Goal: Transaction & Acquisition: Download file/media

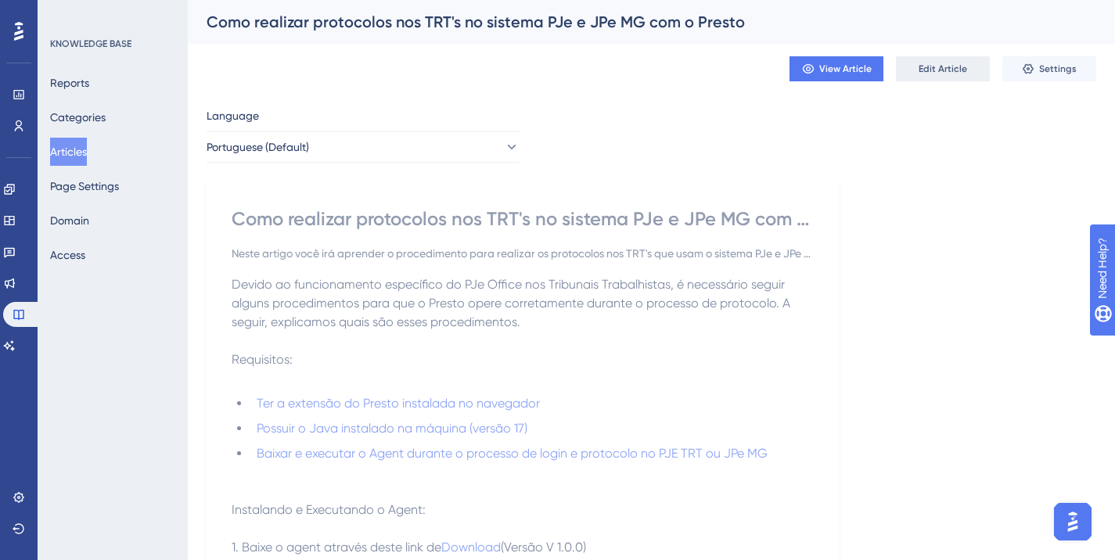
click at [903, 69] on button "Edit Article" at bounding box center [943, 68] width 94 height 25
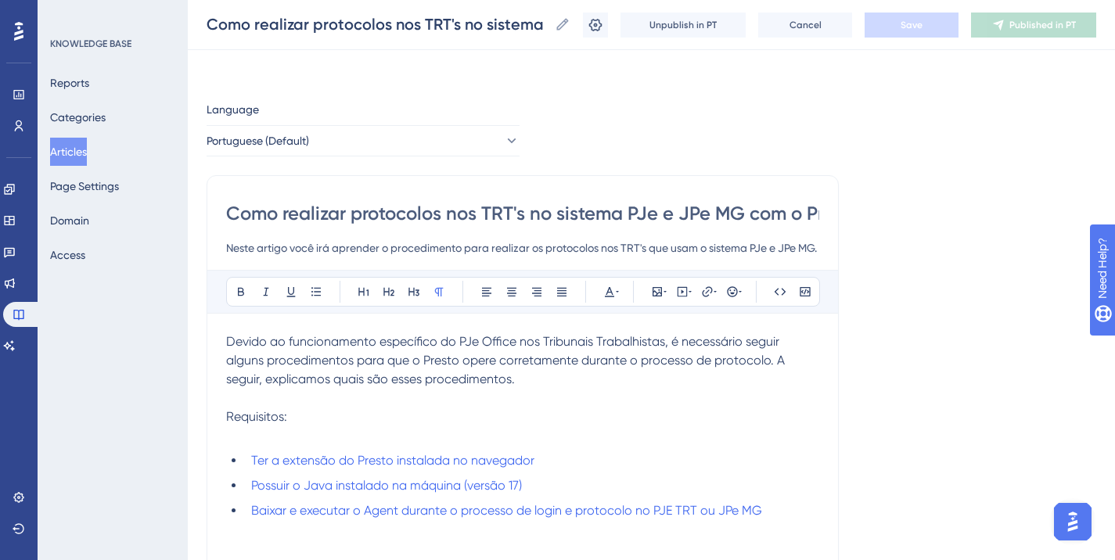
scroll to position [384, 0]
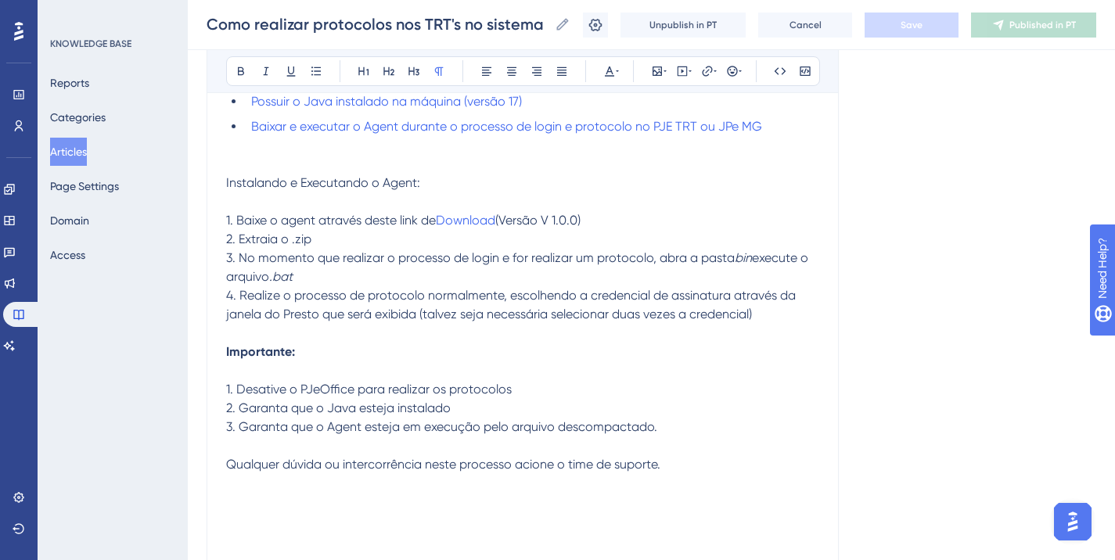
click at [562, 143] on div "Devido ao funcionamento específico do PJe Office nos Tribunais Trabalhistas, é …" at bounding box center [522, 258] width 593 height 620
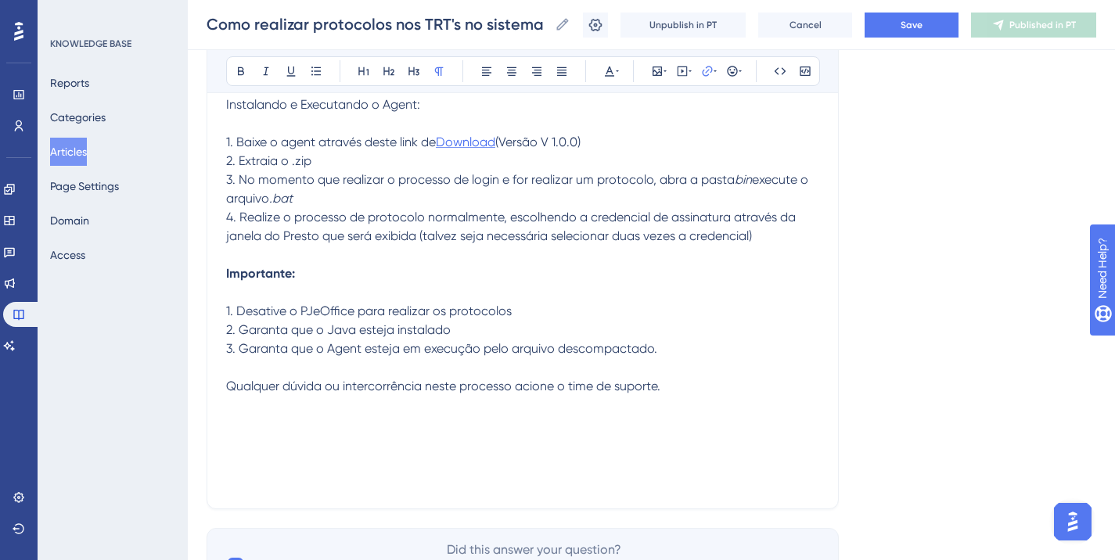
drag, startPoint x: 609, startPoint y: 146, endPoint x: 444, endPoint y: 148, distance: 165.9
click at [444, 148] on p "1. Baixe o agent através deste link de Download (Versão V 1.0.0)" at bounding box center [522, 142] width 593 height 19
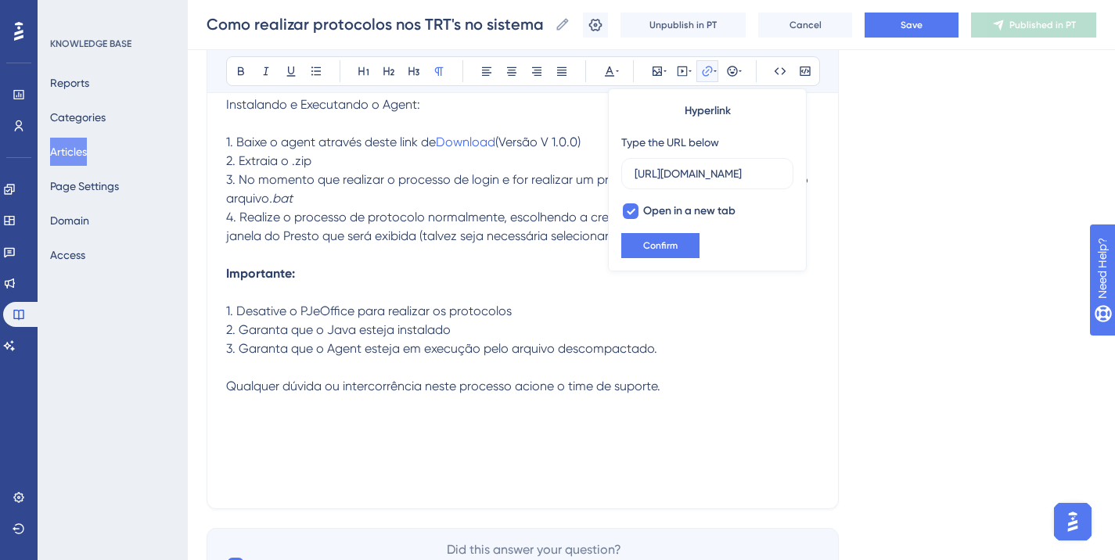
scroll to position [0, 314]
click at [697, 177] on input "[URL][DOMAIN_NAME]" at bounding box center [707, 173] width 146 height 17
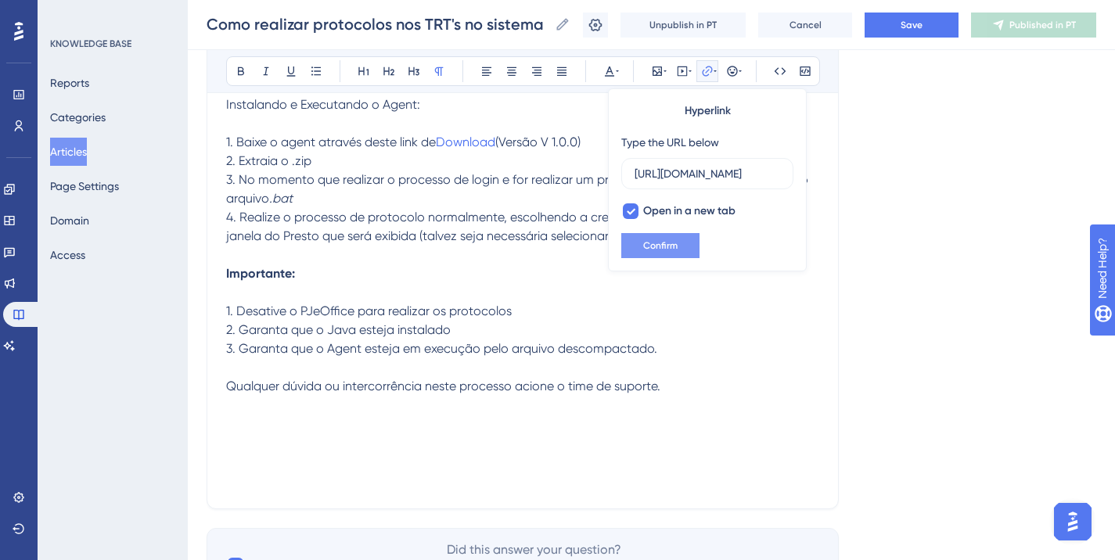
type input "[URL][DOMAIN_NAME]"
click at [670, 248] on span "Confirm" at bounding box center [660, 245] width 34 height 13
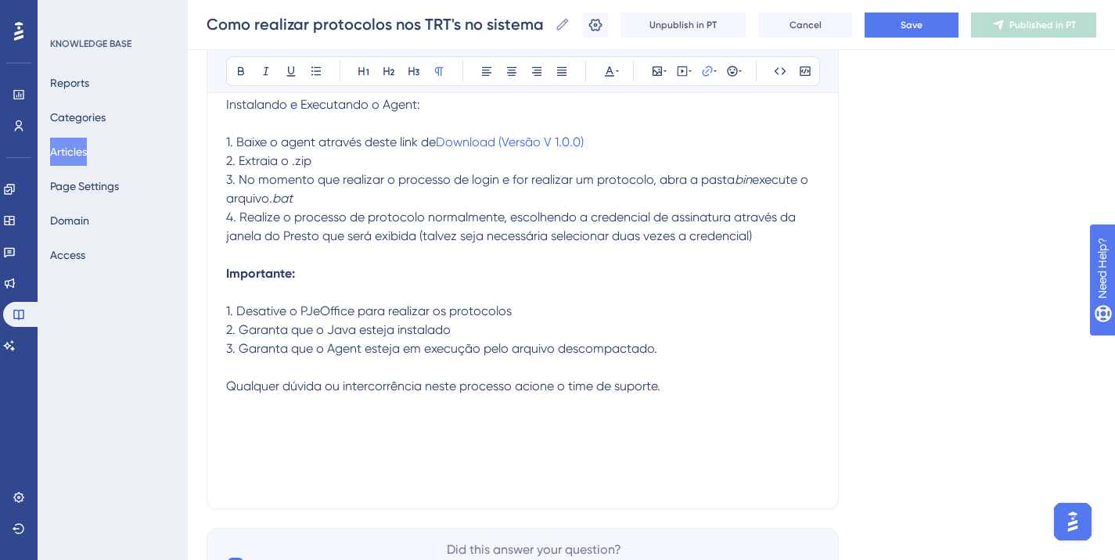
click at [704, 153] on p "2. Extraia o .zip" at bounding box center [522, 161] width 593 height 19
click at [610, 139] on p "1. Baixe o agent através deste link de Download (Versão V 1.0.0)" at bounding box center [522, 142] width 593 height 19
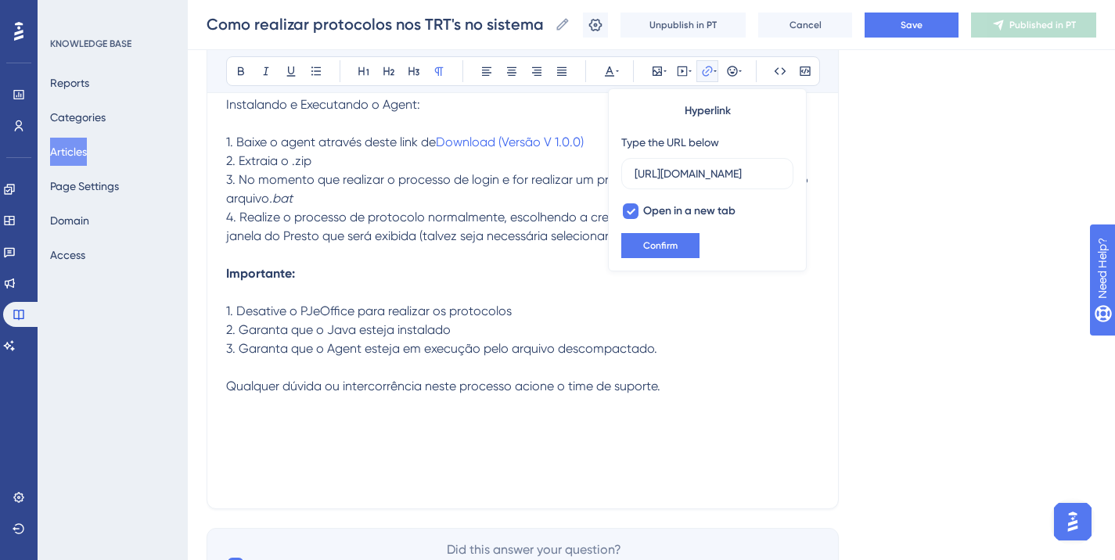
scroll to position [0, 318]
click at [598, 140] on p "1. Baixe o agent através deste link de Download (Versão V 1.0.0)" at bounding box center [522, 142] width 593 height 19
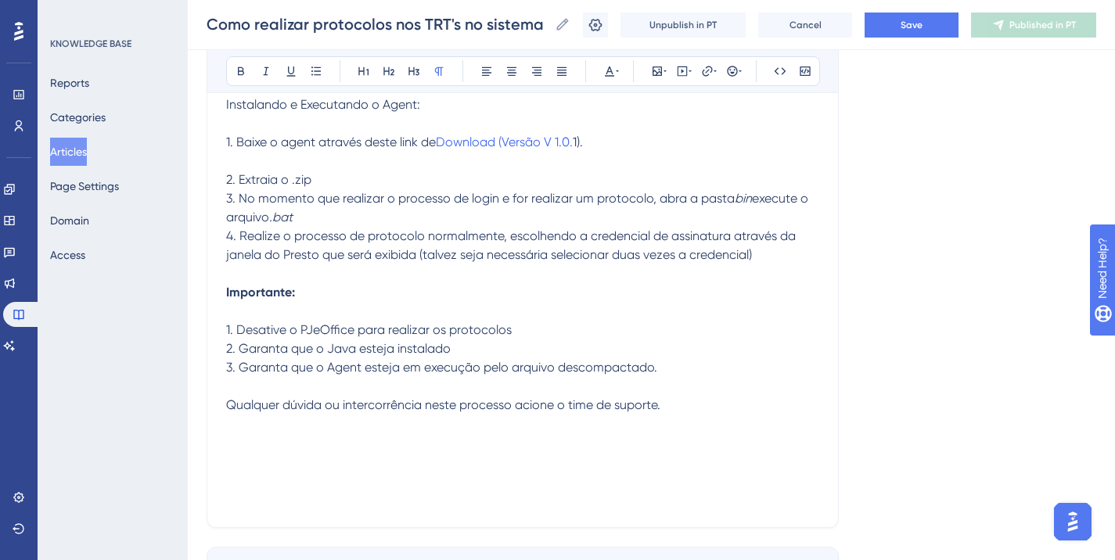
click at [638, 94] on p at bounding box center [522, 86] width 593 height 19
drag, startPoint x: 599, startPoint y: 146, endPoint x: 445, endPoint y: 146, distance: 154.1
click at [445, 146] on p "1. Baixe o agent através deste link de Download (Versão V 1.0. 1)." at bounding box center [522, 142] width 593 height 19
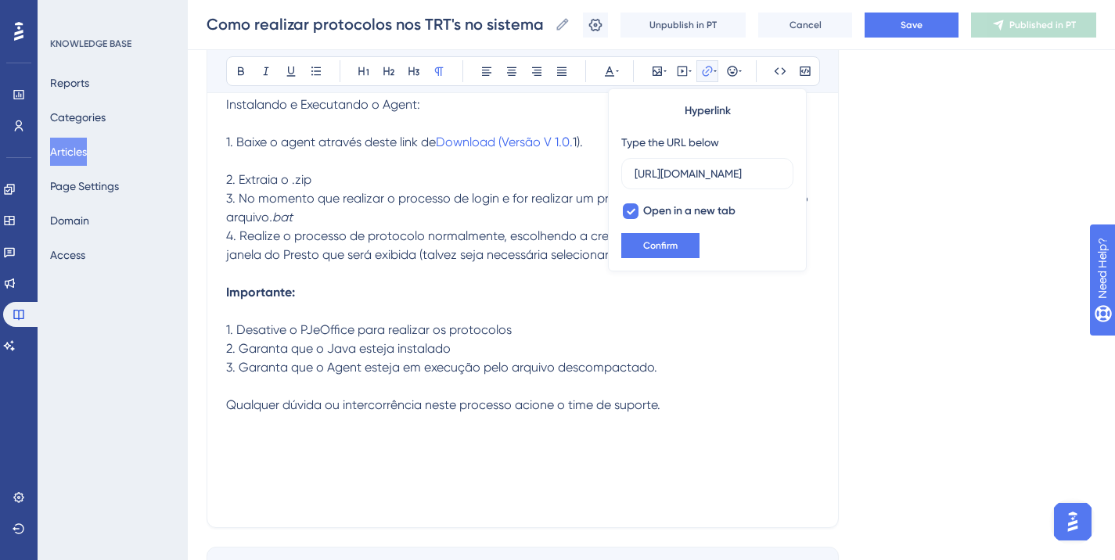
scroll to position [0, 318]
click at [677, 170] on input "[URL][DOMAIN_NAME]" at bounding box center [707, 173] width 146 height 17
click at [673, 241] on span "Confirm" at bounding box center [660, 245] width 34 height 13
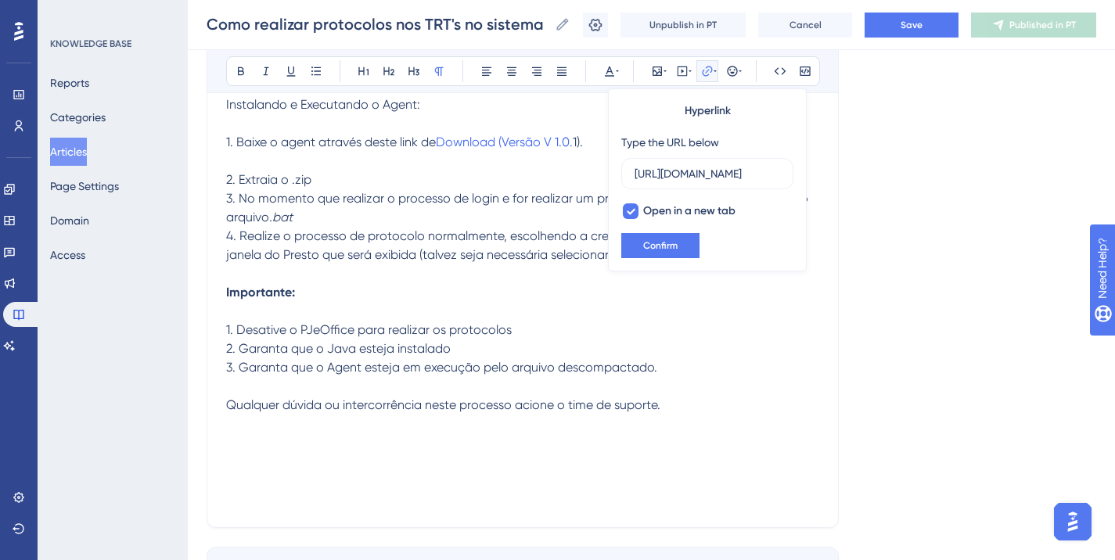
scroll to position [0, 0]
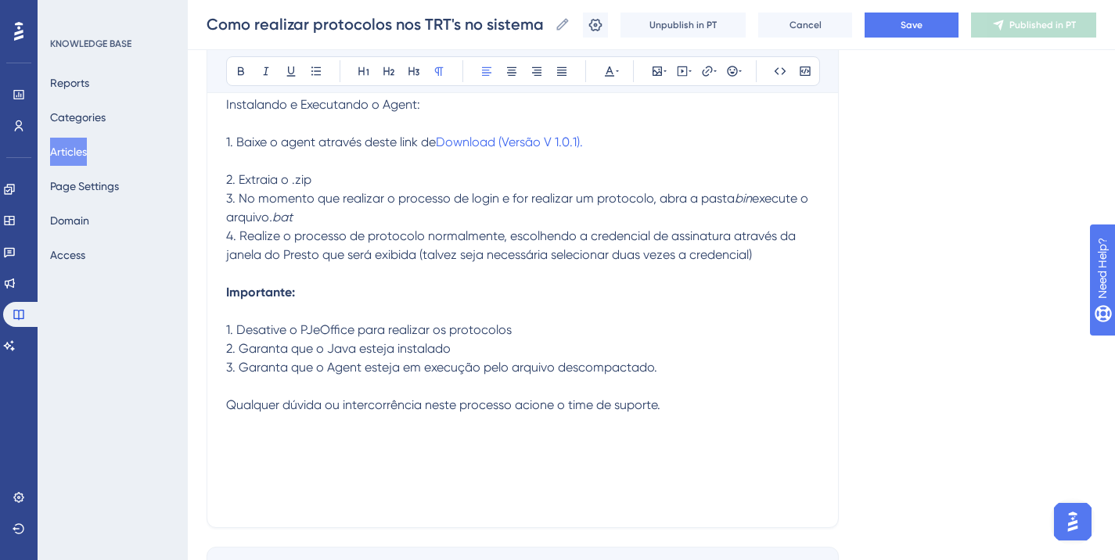
click at [612, 175] on p "2. Extraia o .zip" at bounding box center [522, 180] width 593 height 19
click at [356, 164] on p at bounding box center [522, 161] width 593 height 19
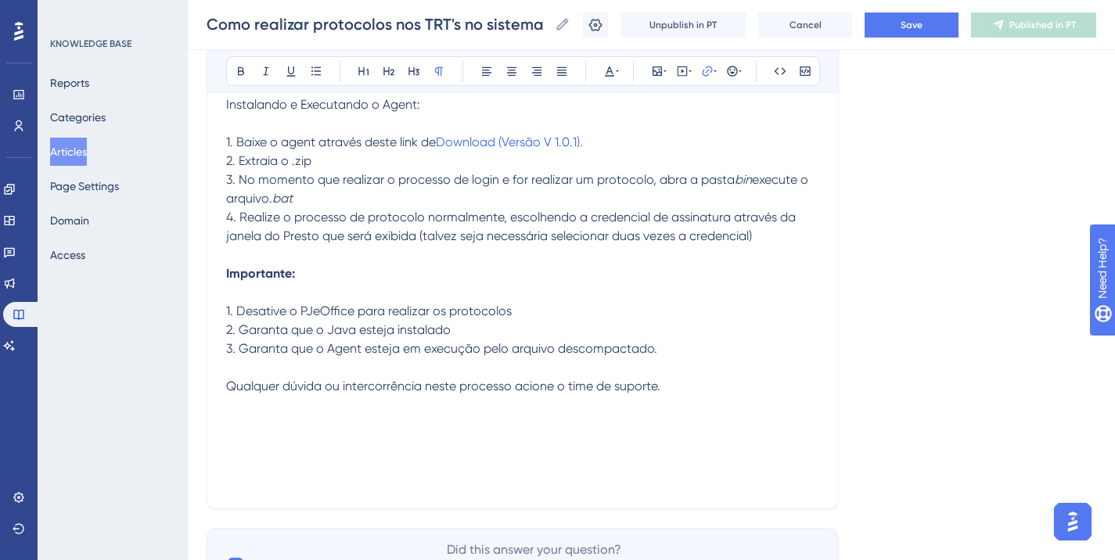
click at [602, 164] on p "2. Extraia o .zip" at bounding box center [522, 161] width 593 height 19
click at [598, 169] on p "2. Extraia o .zip" at bounding box center [522, 161] width 593 height 19
